Goal: Find specific page/section: Find specific page/section

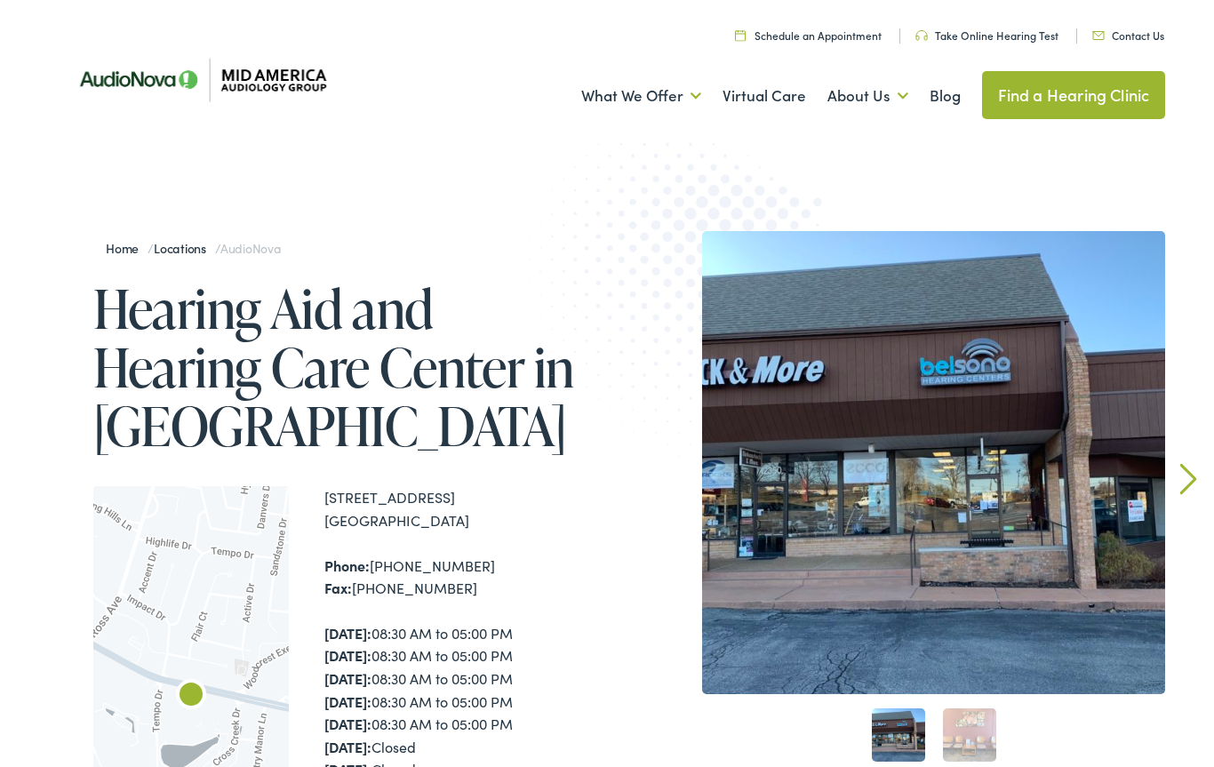
click at [971, 753] on link "2" at bounding box center [969, 734] width 53 height 53
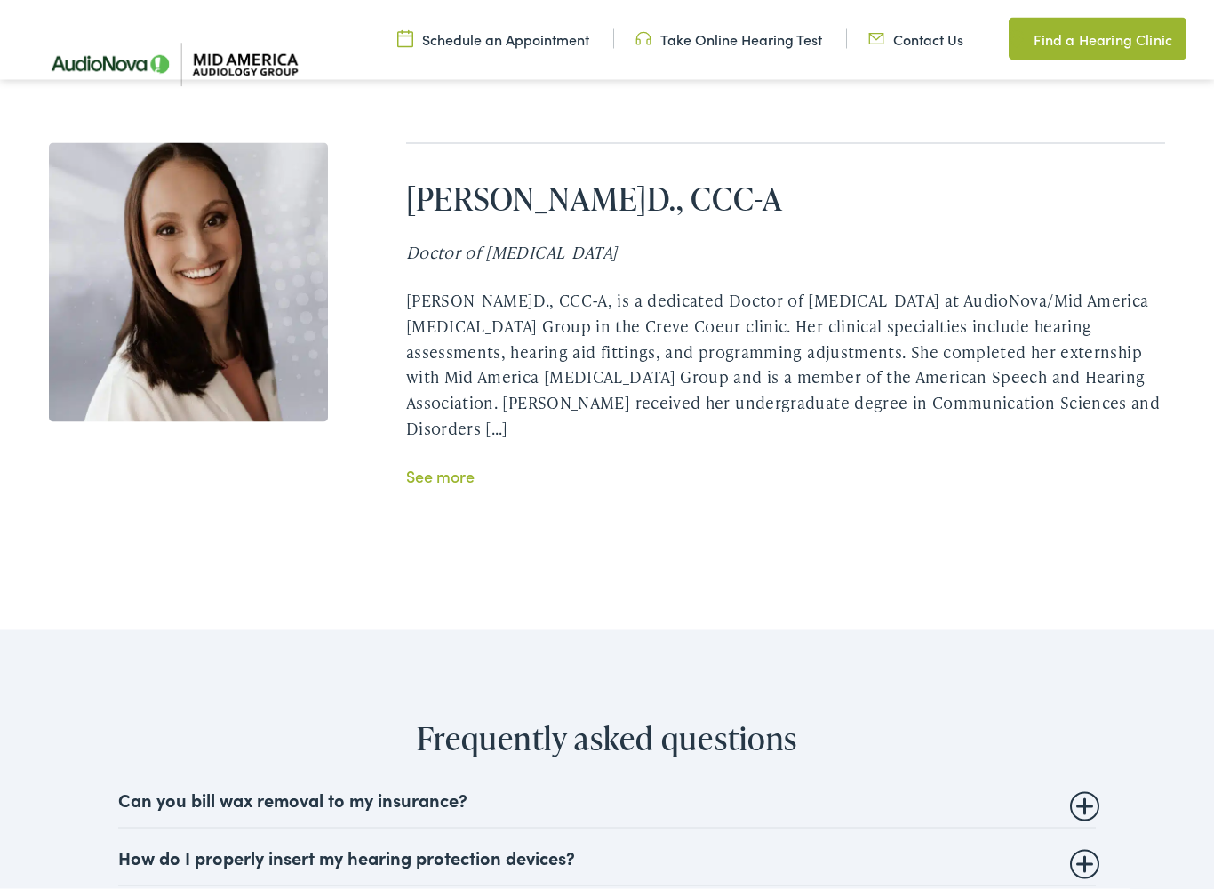
scroll to position [3757, 0]
click at [474, 464] on link "See more" at bounding box center [440, 475] width 68 height 22
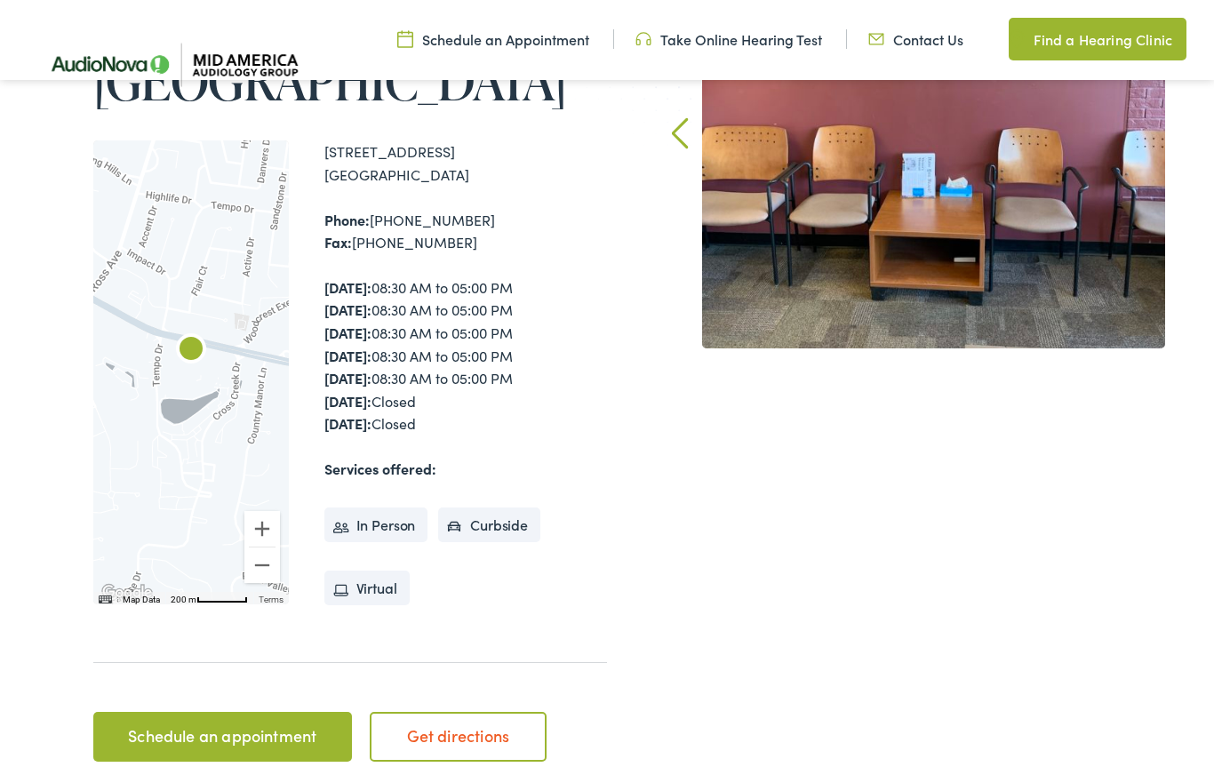
scroll to position [337, 0]
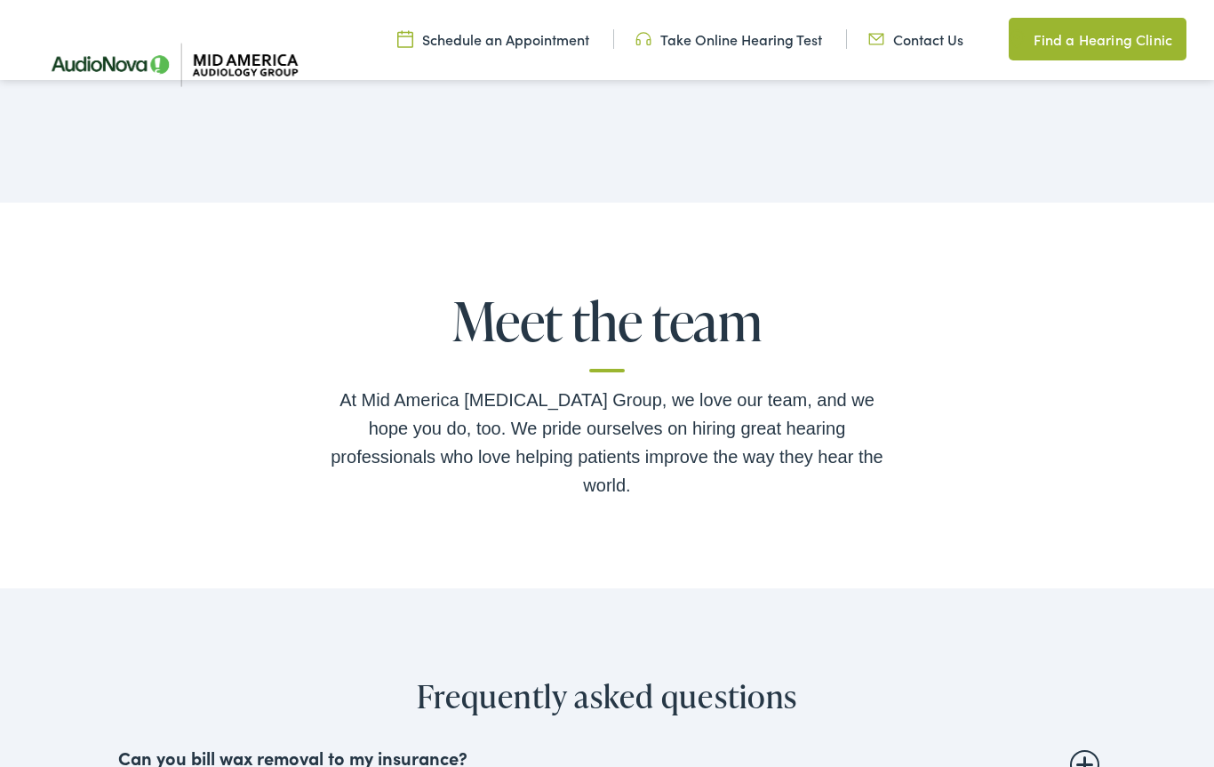
scroll to position [3303, 0]
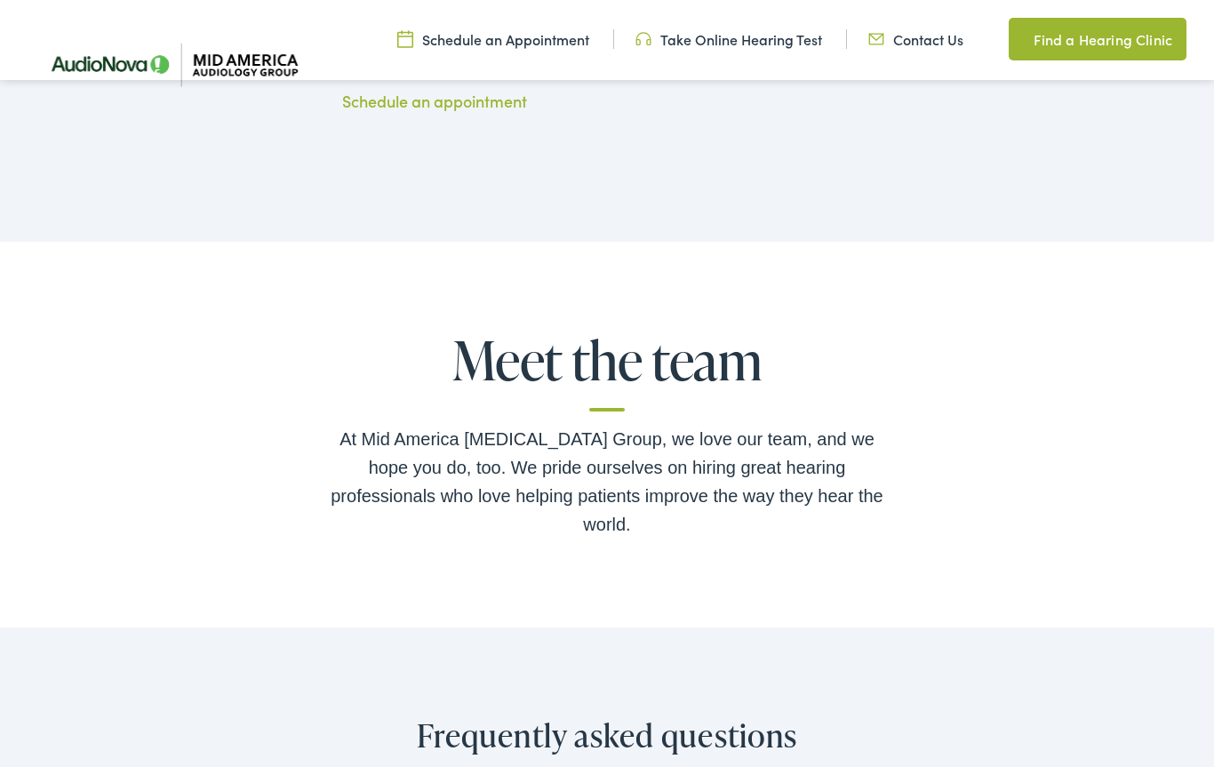
click at [797, 450] on div "At Mid America [MEDICAL_DATA] Group, we love our team, and we hope you do, too.…" at bounding box center [607, 482] width 569 height 114
click at [608, 364] on h2 "Meet the team" at bounding box center [607, 371] width 569 height 81
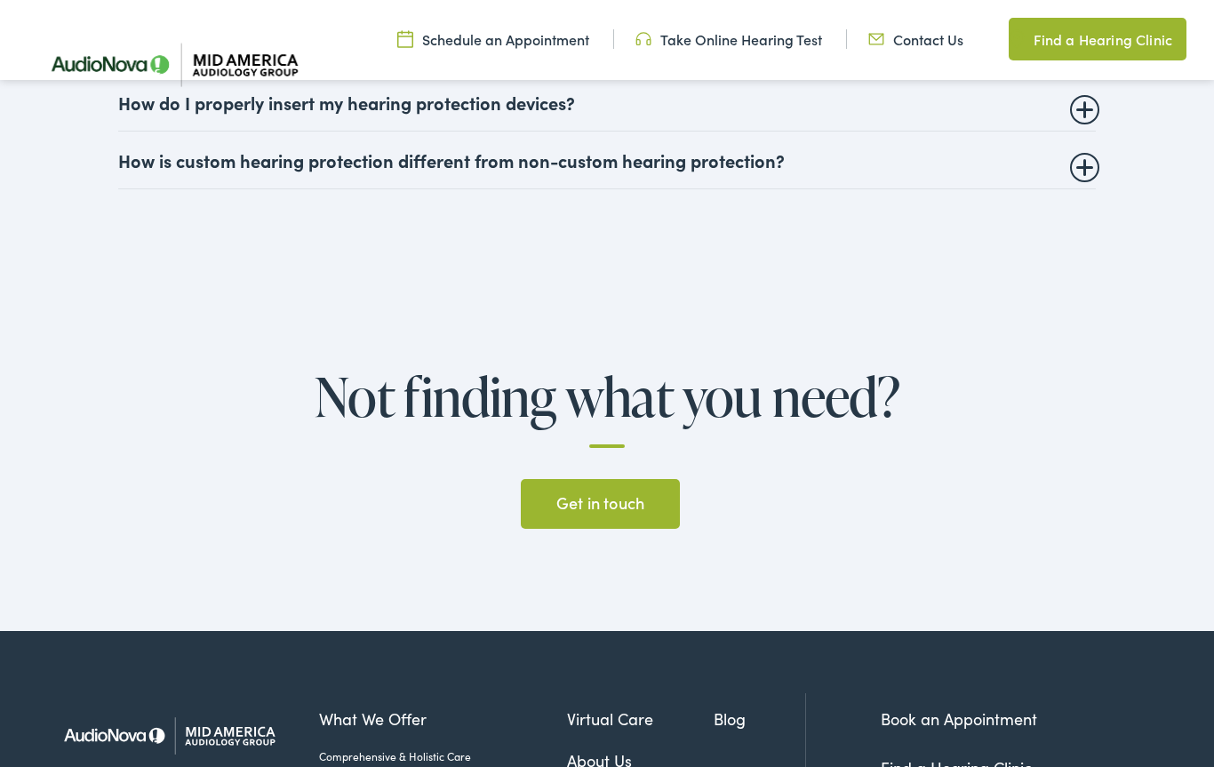
scroll to position [4197, 0]
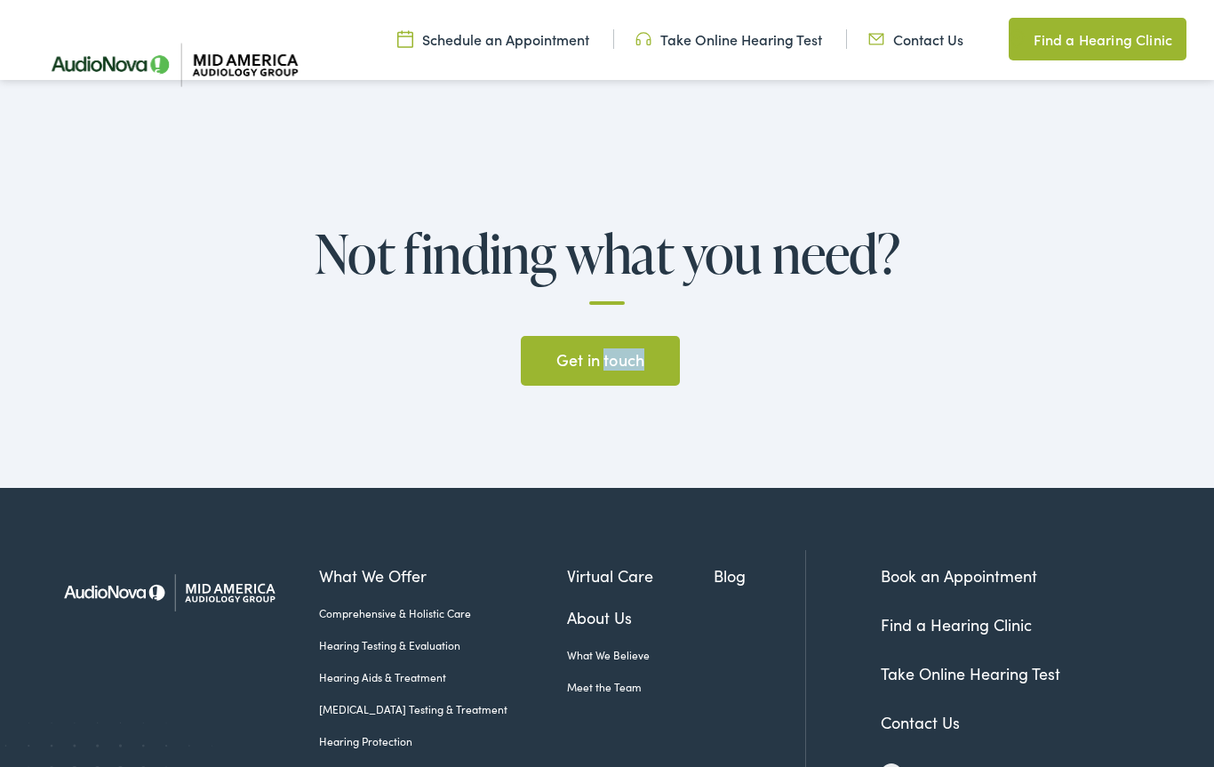
click at [1000, 331] on div "Not finding what you need? Get in touch" at bounding box center [607, 311] width 1214 height 353
